Goal: Check status: Check status

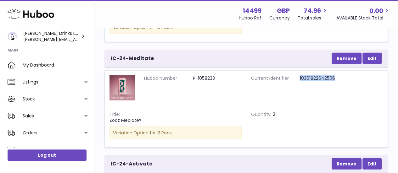
scroll to position [20, 0]
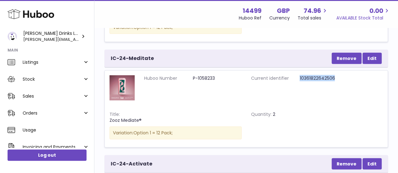
click at [375, 20] on span "AVAILABLE Stock Total" at bounding box center [363, 18] width 54 height 6
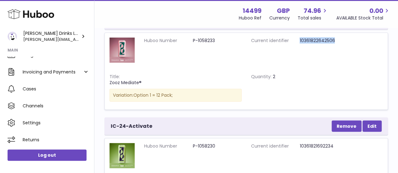
scroll to position [0, 0]
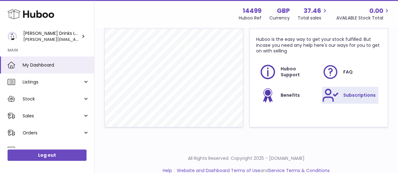
scroll to position [280, 0]
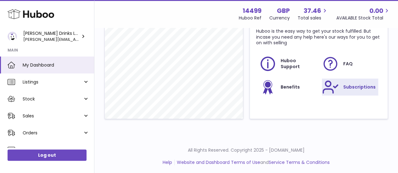
click at [339, 88] on link "Subscriptions" at bounding box center [350, 87] width 56 height 17
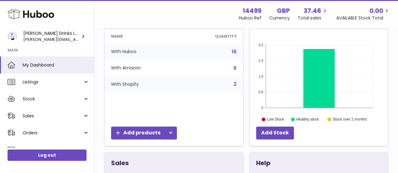
scroll to position [113, 0]
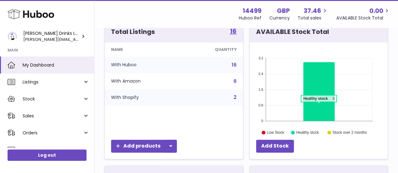
click at [319, 104] on icon at bounding box center [318, 91] width 31 height 59
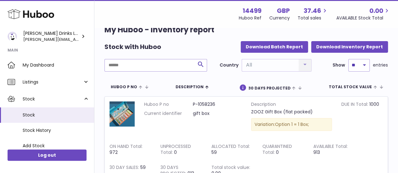
scroll to position [16, 0]
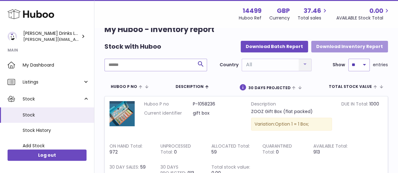
click at [334, 49] on button "Download Inventory Report" at bounding box center [349, 46] width 77 height 11
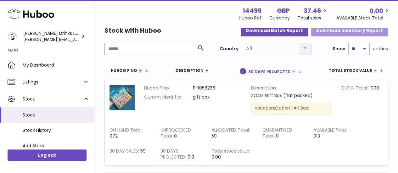
scroll to position [25, 0]
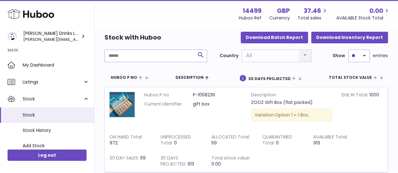
click at [305, 56] on div "Country All All No elements found. Consider changing the search query. List is …" at bounding box center [266, 56] width 92 height 13
click at [303, 56] on div "Country All All No elements found. Consider changing the search query. List is …" at bounding box center [266, 56] width 92 height 13
click at [278, 57] on div "Country All All No elements found. Consider changing the search query. List is …" at bounding box center [266, 56] width 92 height 13
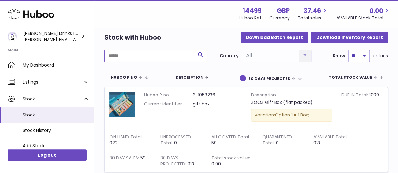
click at [174, 58] on input "text" at bounding box center [156, 56] width 103 height 13
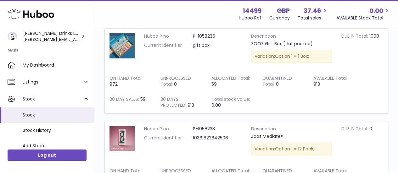
scroll to position [0, 0]
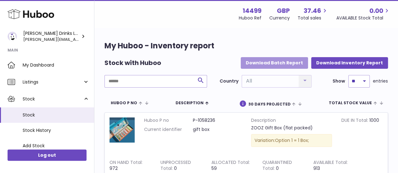
click at [295, 63] on button "Download Batch Report" at bounding box center [274, 62] width 67 height 11
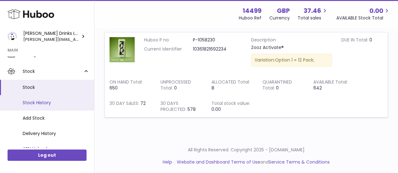
scroll to position [29, 0]
click at [48, 104] on span "Stock History" at bounding box center [56, 102] width 67 height 6
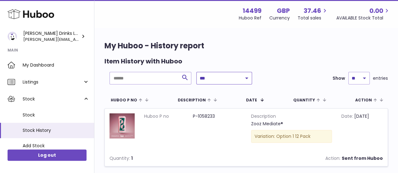
click at [218, 77] on select "**********" at bounding box center [224, 78] width 56 height 13
click at [251, 49] on h1 "My Huboo - History report" at bounding box center [247, 46] width 284 height 10
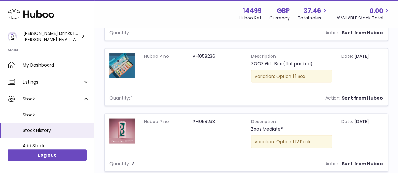
scroll to position [653, 0]
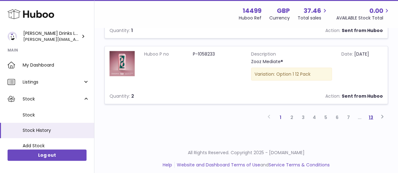
click at [371, 114] on link "13" at bounding box center [370, 117] width 11 height 11
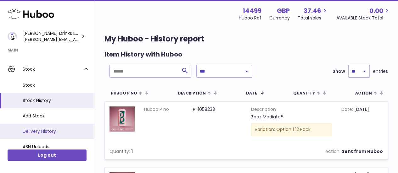
scroll to position [13, 0]
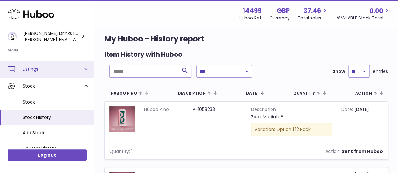
click at [84, 70] on link "Listings" at bounding box center [47, 69] width 94 height 17
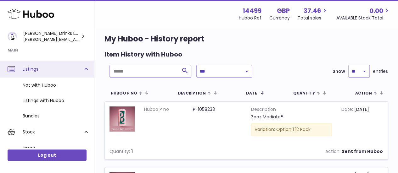
click at [84, 70] on link "Listings" at bounding box center [47, 69] width 94 height 17
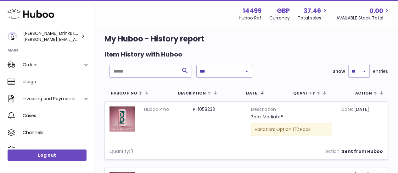
scroll to position [129, 0]
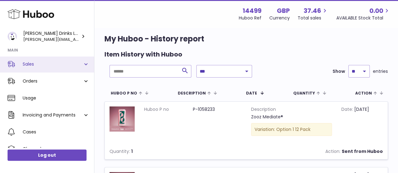
click at [87, 63] on link "Sales" at bounding box center [47, 64] width 94 height 17
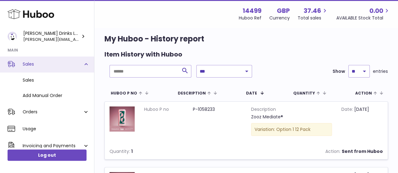
click at [87, 63] on link "Sales" at bounding box center [47, 64] width 94 height 17
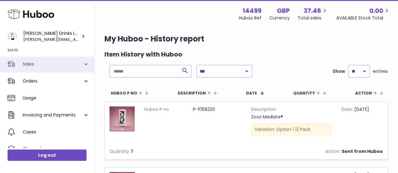
click at [87, 66] on link "Sales" at bounding box center [47, 64] width 94 height 17
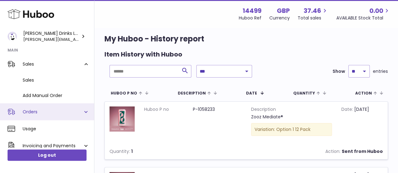
scroll to position [163, 0]
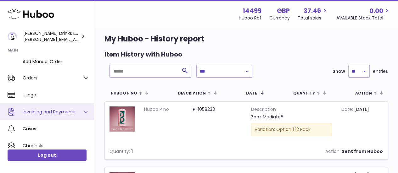
click at [84, 113] on link "Invoicing and Payments" at bounding box center [47, 112] width 94 height 17
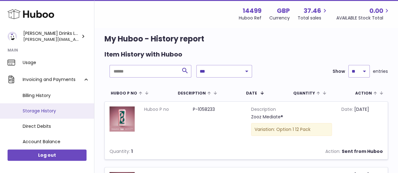
scroll to position [218, 0]
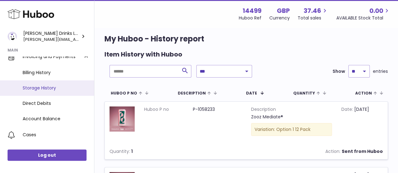
click at [53, 90] on span "Storage History" at bounding box center [56, 88] width 67 height 6
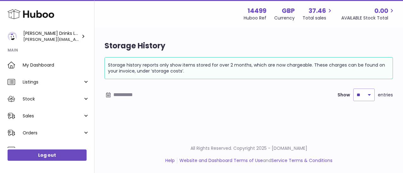
click at [173, 96] on input "text" at bounding box center [162, 95] width 98 height 10
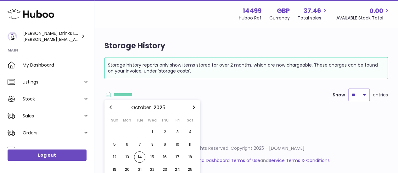
click at [113, 107] on icon "button" at bounding box center [111, 108] width 8 height 8
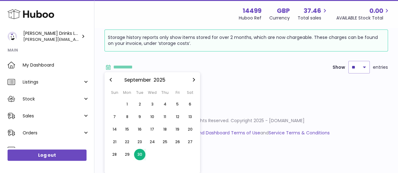
click at [140, 154] on span "30" at bounding box center [139, 154] width 11 height 11
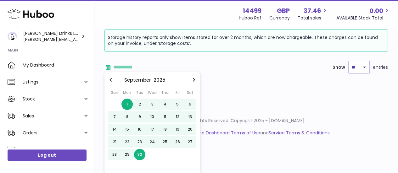
click at [123, 105] on span "1" at bounding box center [126, 104] width 11 height 11
type input "**********"
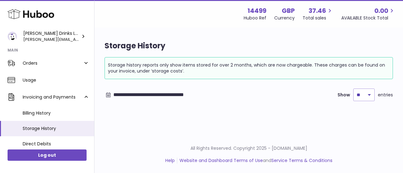
scroll to position [157, 0]
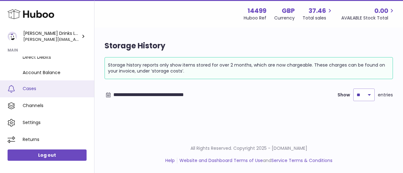
click at [31, 91] on span "Cases" at bounding box center [56, 89] width 67 height 6
